Goal: Navigation & Orientation: Find specific page/section

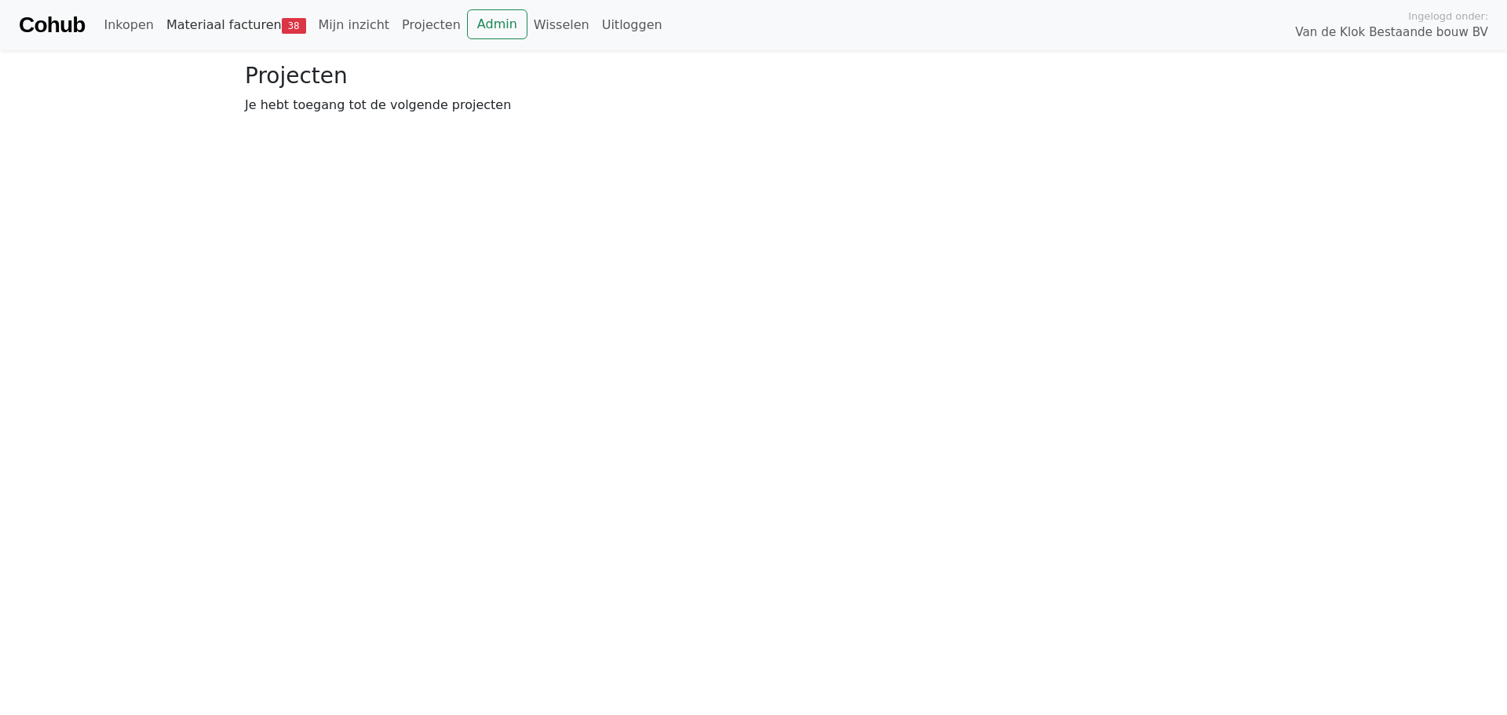
click at [255, 20] on link "Materiaal facturen 38" at bounding box center [236, 24] width 152 height 31
click at [351, 15] on link "Mijn inzicht" at bounding box center [354, 24] width 84 height 31
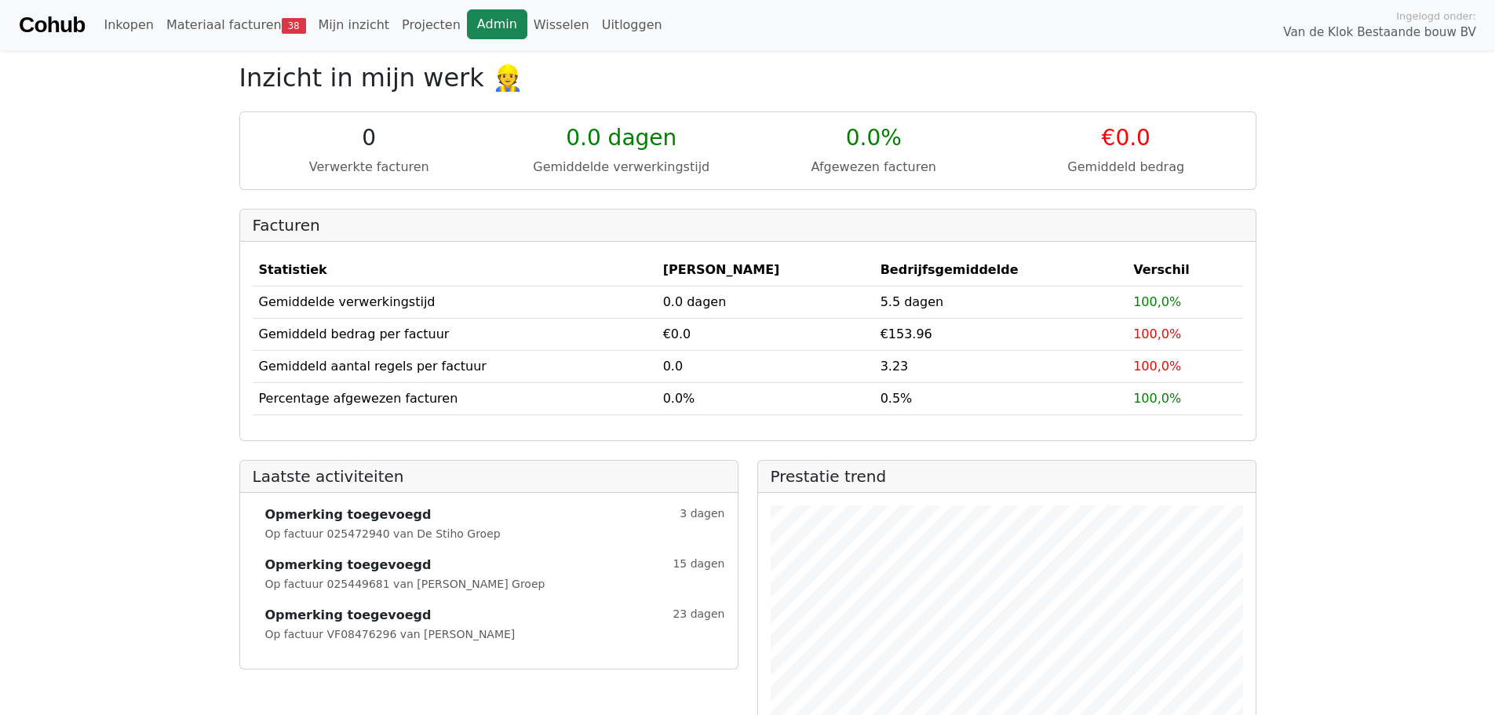
click at [468, 16] on link "Admin" at bounding box center [497, 24] width 60 height 30
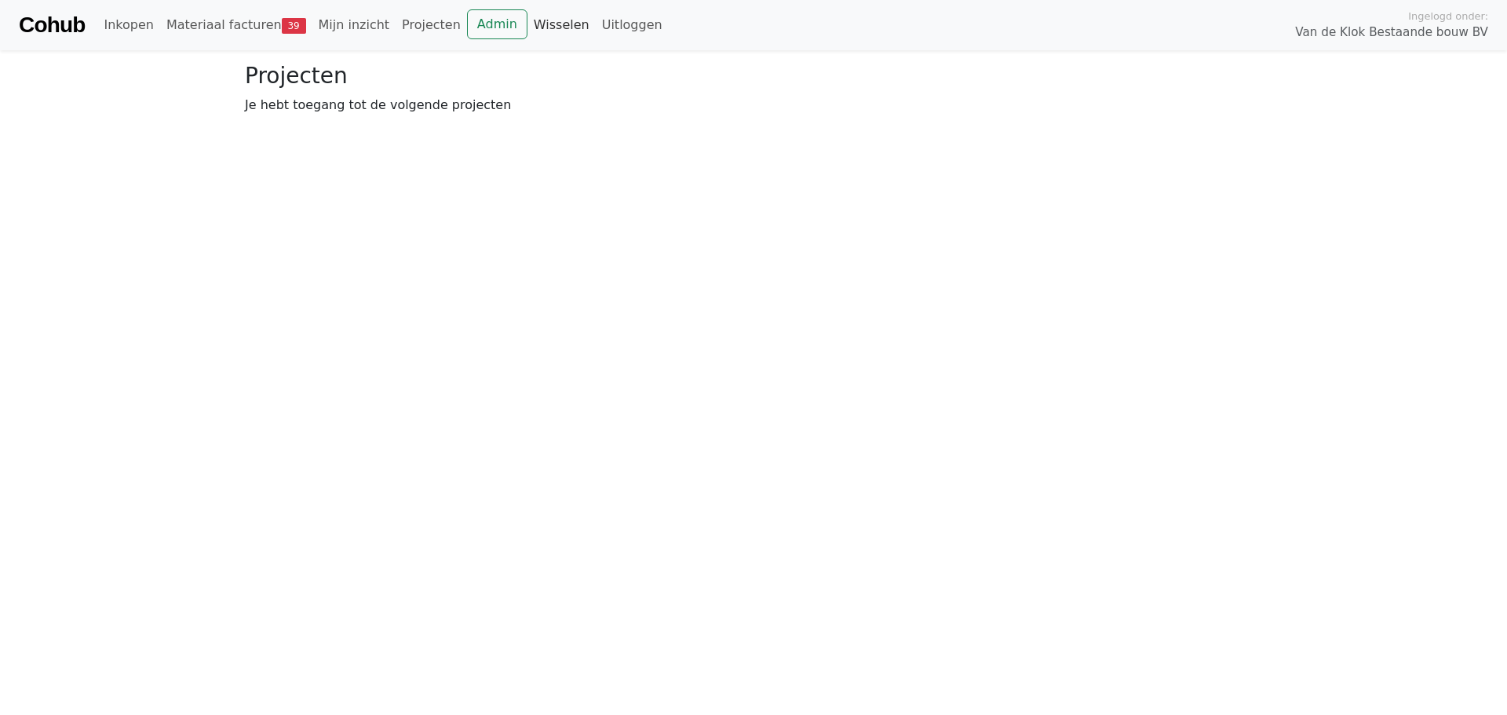
click at [527, 19] on link "Wisselen" at bounding box center [561, 24] width 68 height 31
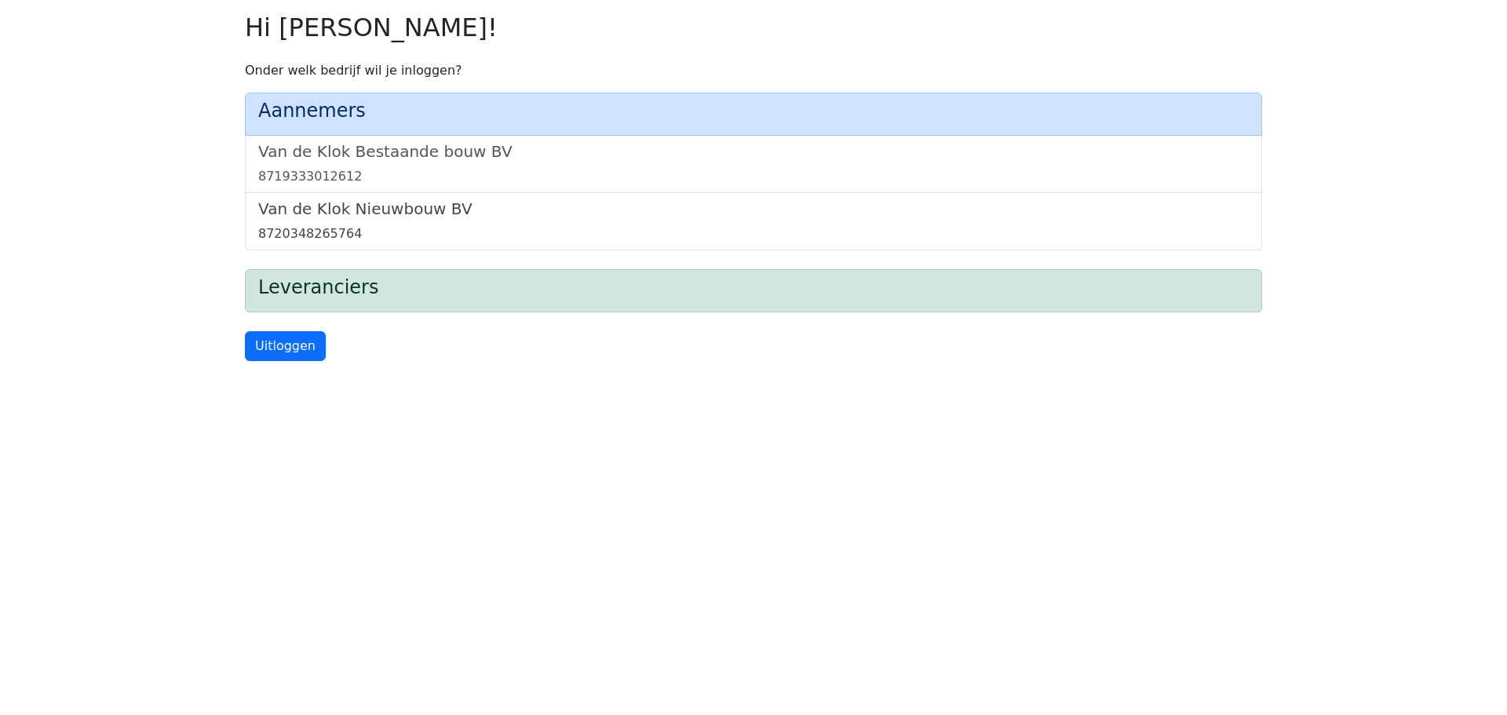
click at [426, 219] on link "Van de Klok Nieuwbouw BV 8720348265764" at bounding box center [753, 221] width 991 height 44
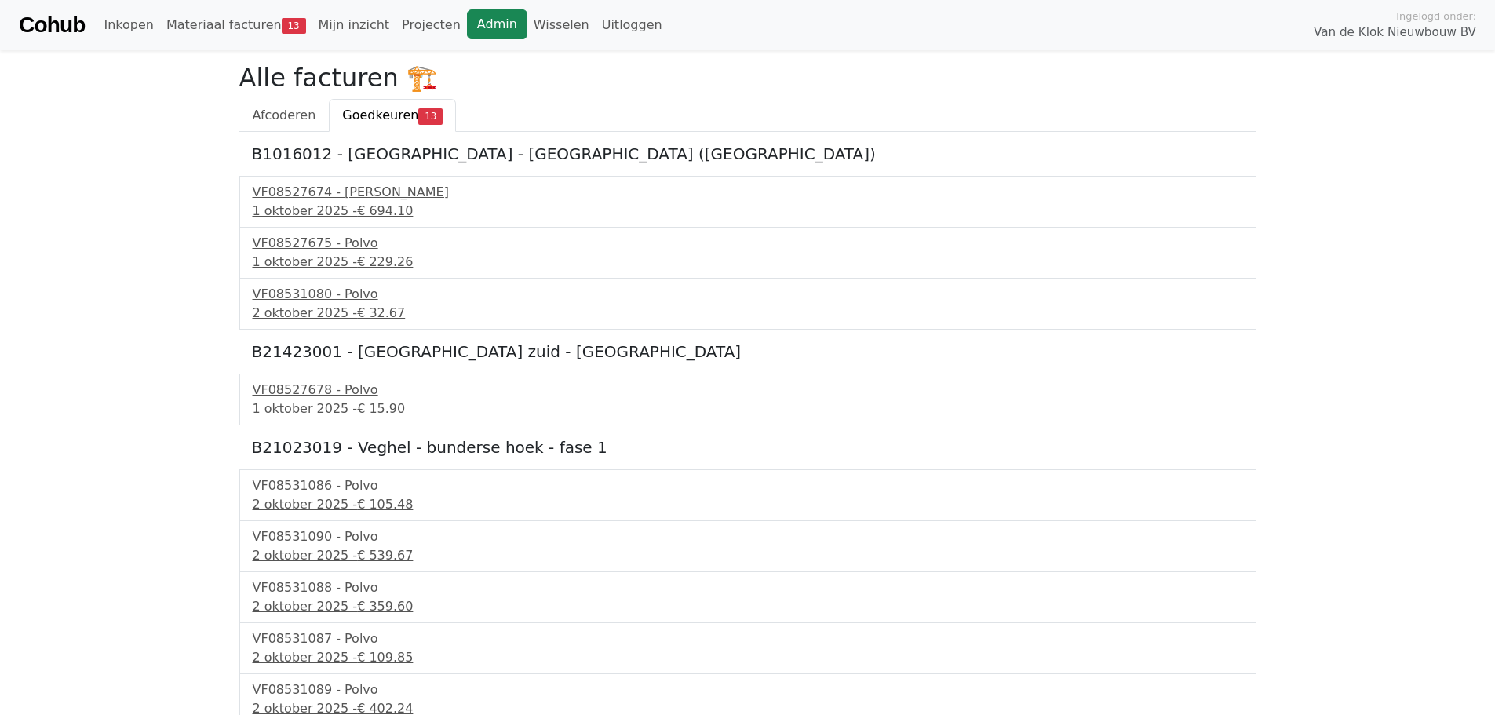
click at [467, 19] on link "Admin" at bounding box center [497, 24] width 60 height 30
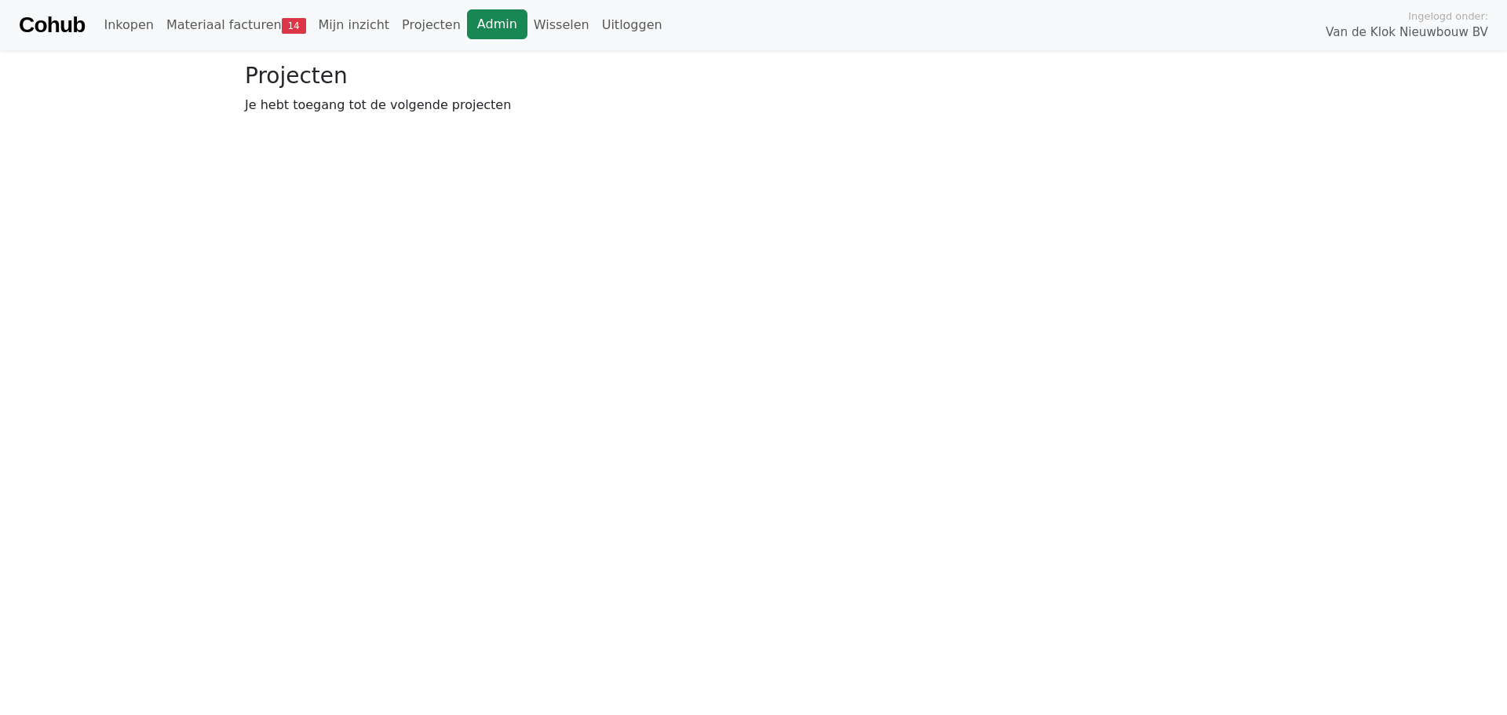
click at [467, 24] on link "Admin" at bounding box center [497, 24] width 60 height 30
click at [261, 35] on link "Materiaal facturen 14" at bounding box center [236, 24] width 152 height 31
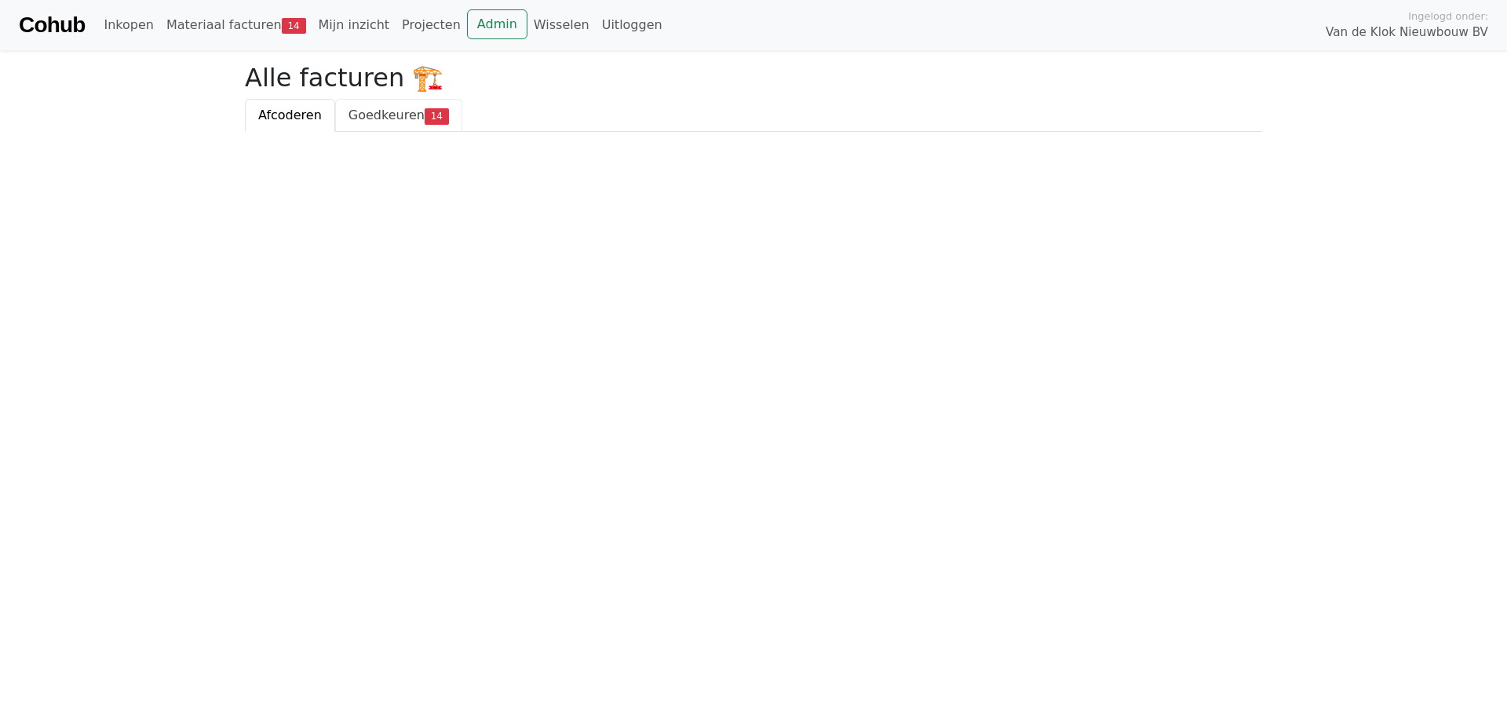
click at [391, 121] on span "Goedkeuren" at bounding box center [386, 115] width 76 height 15
